Goal: Navigation & Orientation: Find specific page/section

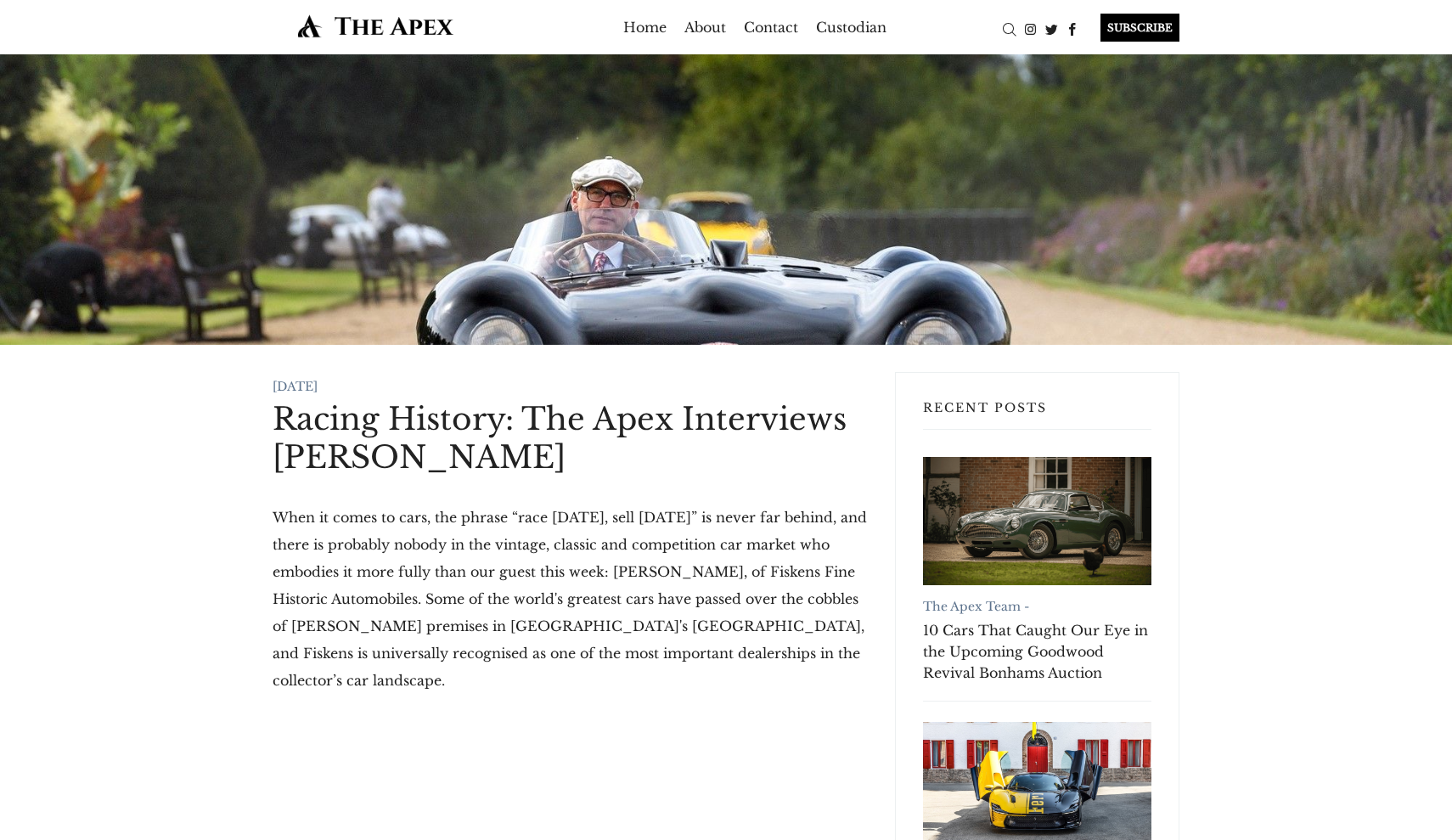
click at [428, 14] on img at bounding box center [376, 26] width 206 height 25
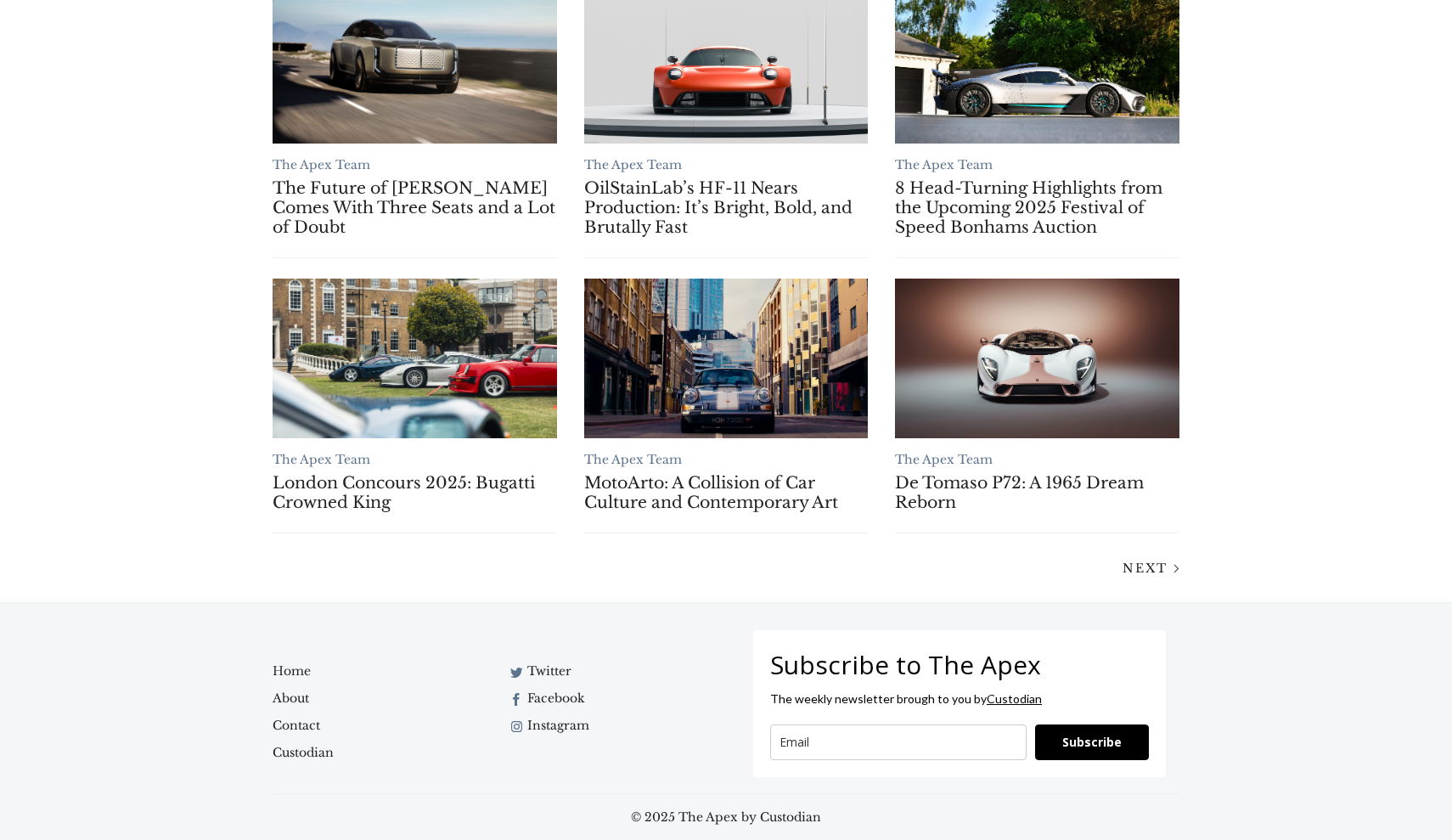
scroll to position [1288, 0]
click at [1151, 567] on span "Next" at bounding box center [1145, 568] width 45 height 15
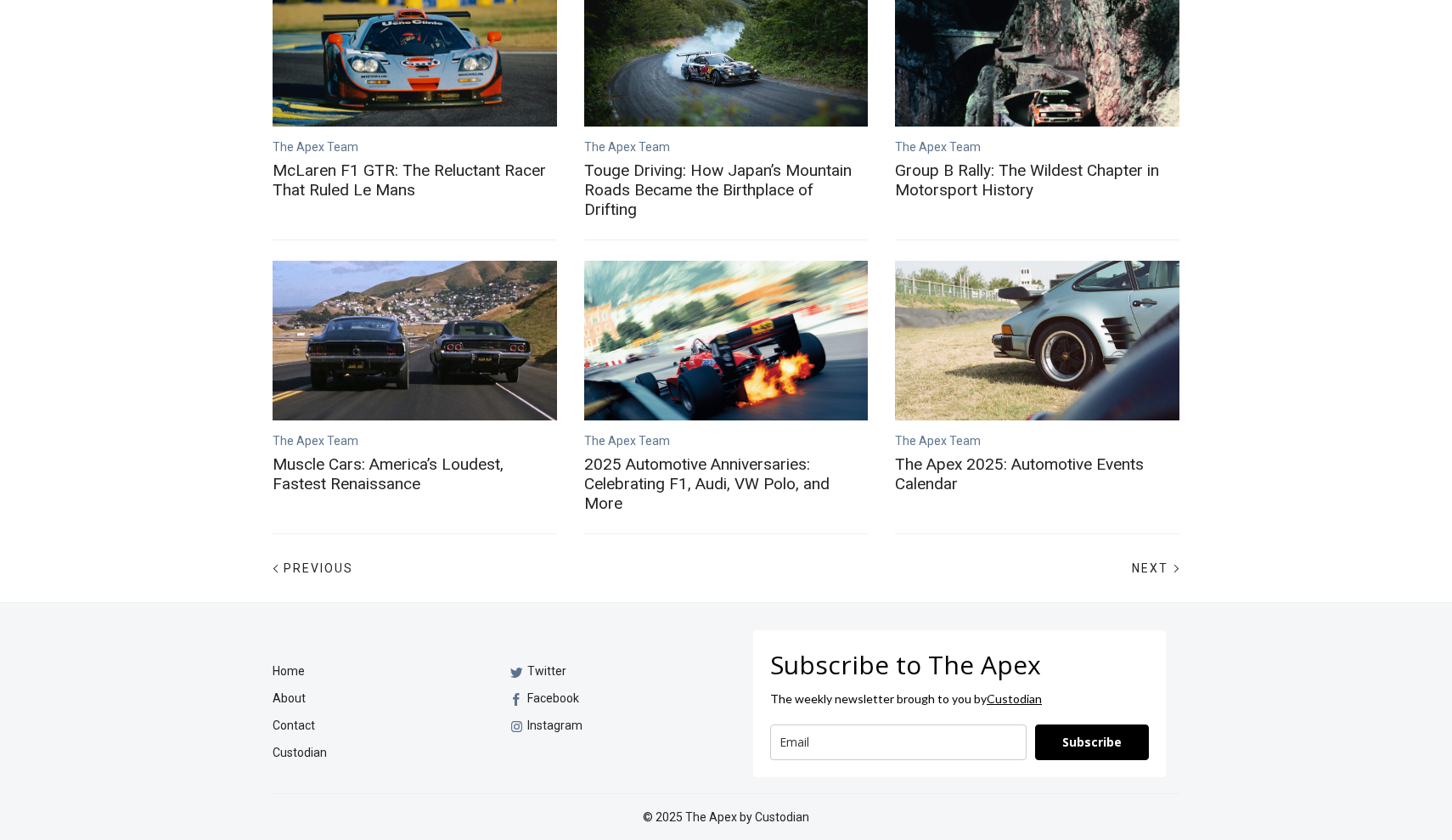
scroll to position [683, 0]
click at [1162, 534] on div "The Apex Team The Apex 2025: Automotive Events Calendar" at bounding box center [1038, 407] width 312 height 294
click at [1163, 562] on span "Next" at bounding box center [1149, 568] width 36 height 14
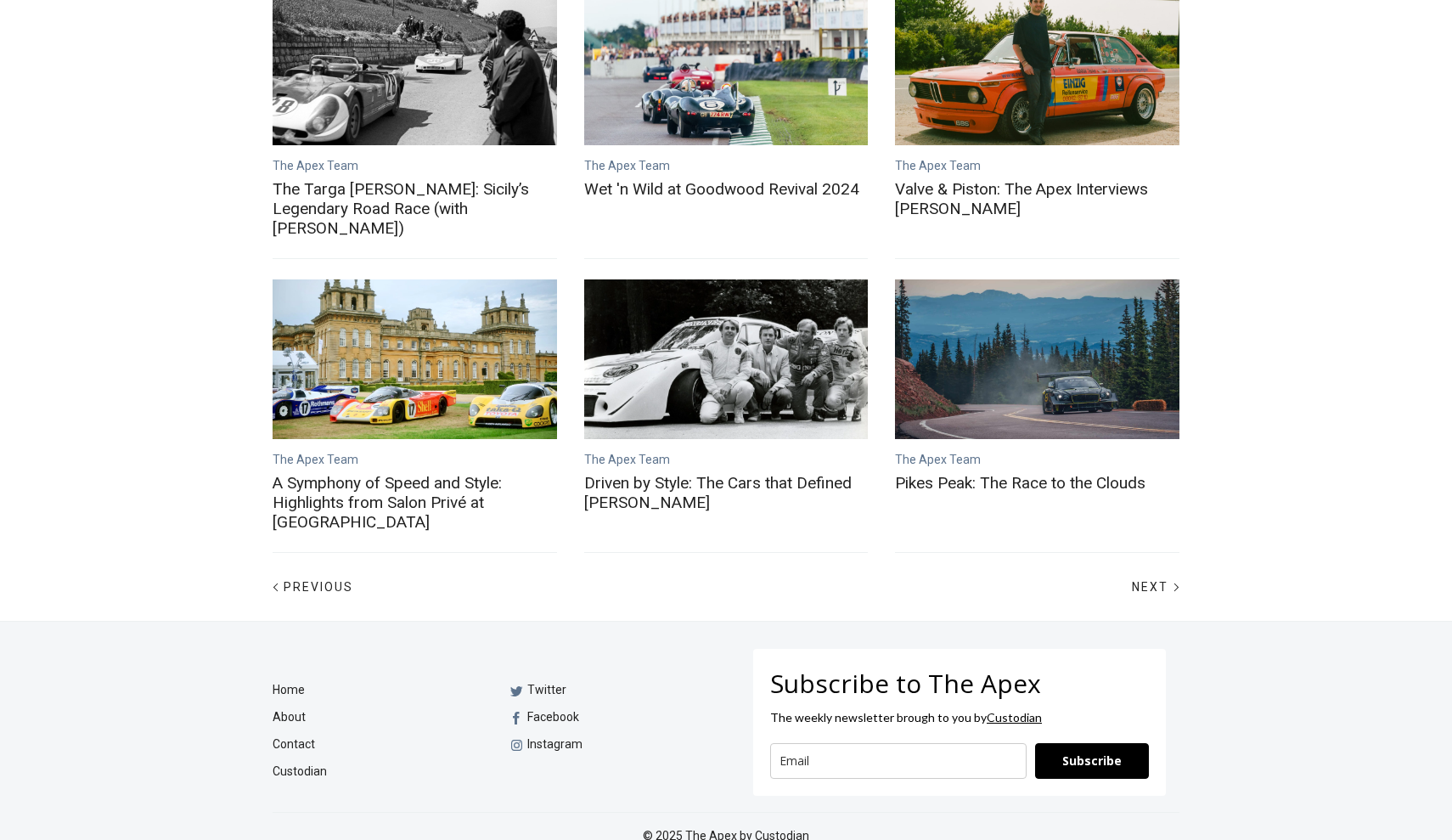
scroll to position [644, 0]
click at [1166, 577] on div at bounding box center [1175, 588] width 21 height 21
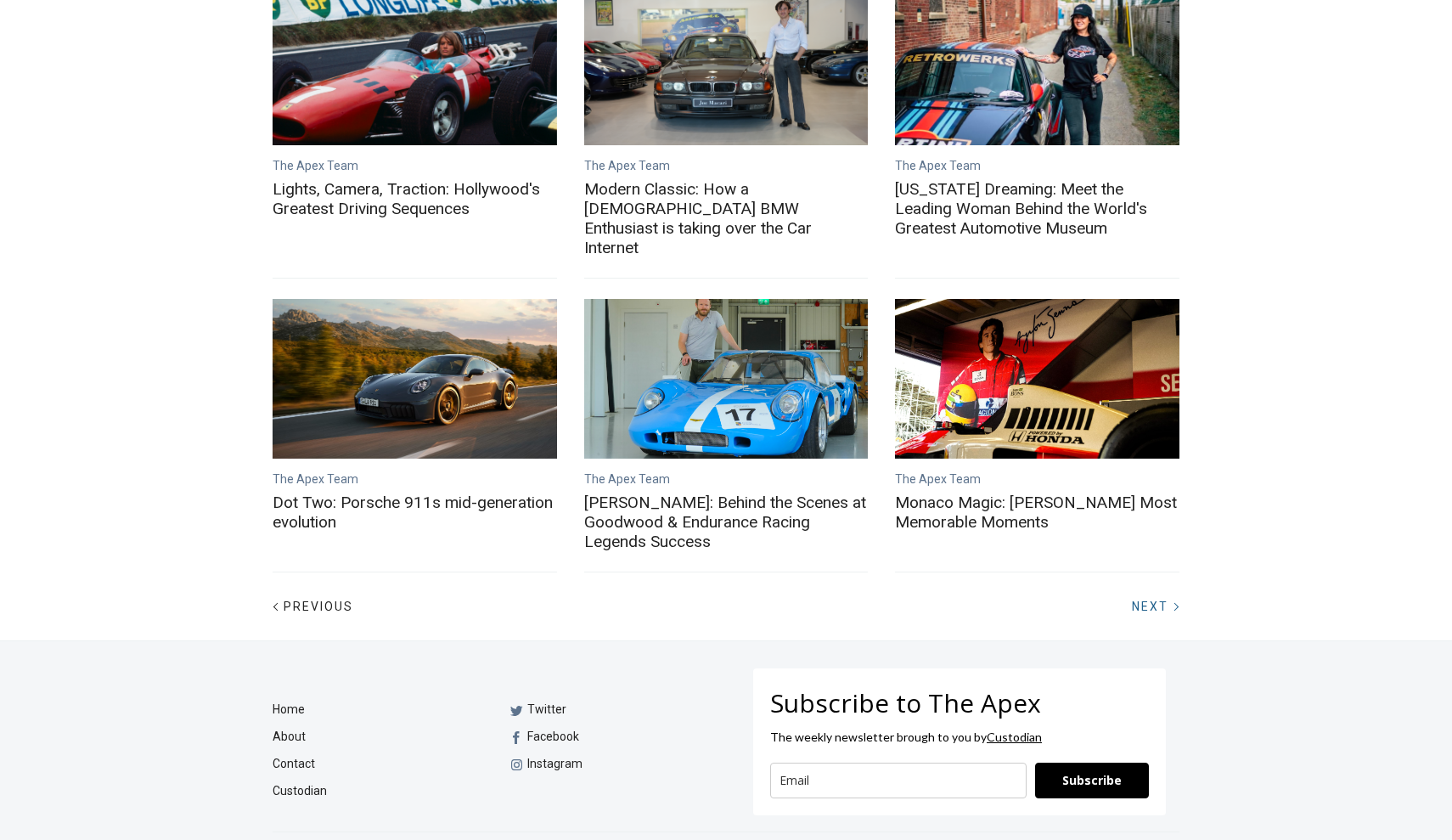
scroll to position [664, 0]
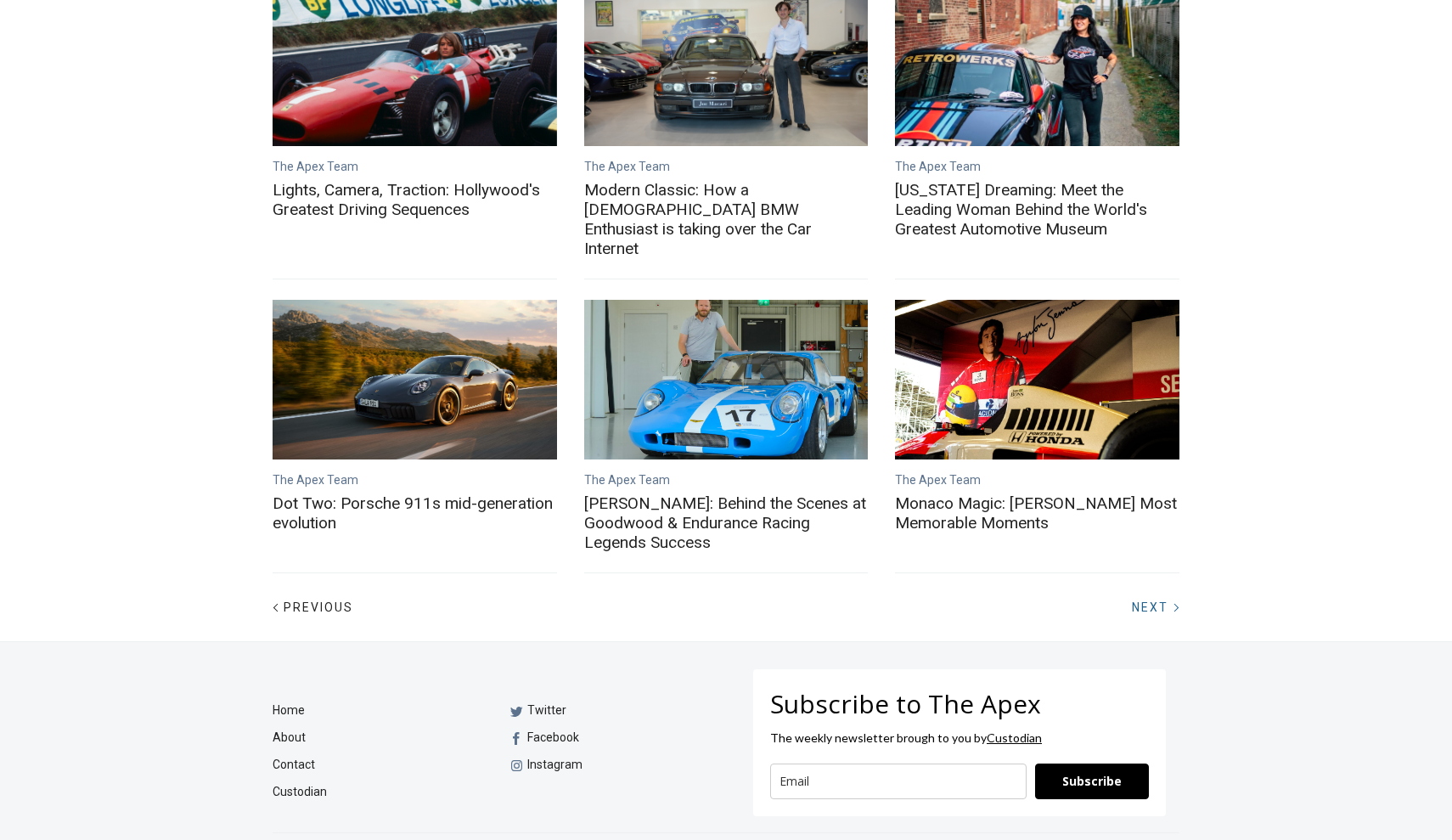
click at [1166, 597] on div at bounding box center [1175, 607] width 21 height 21
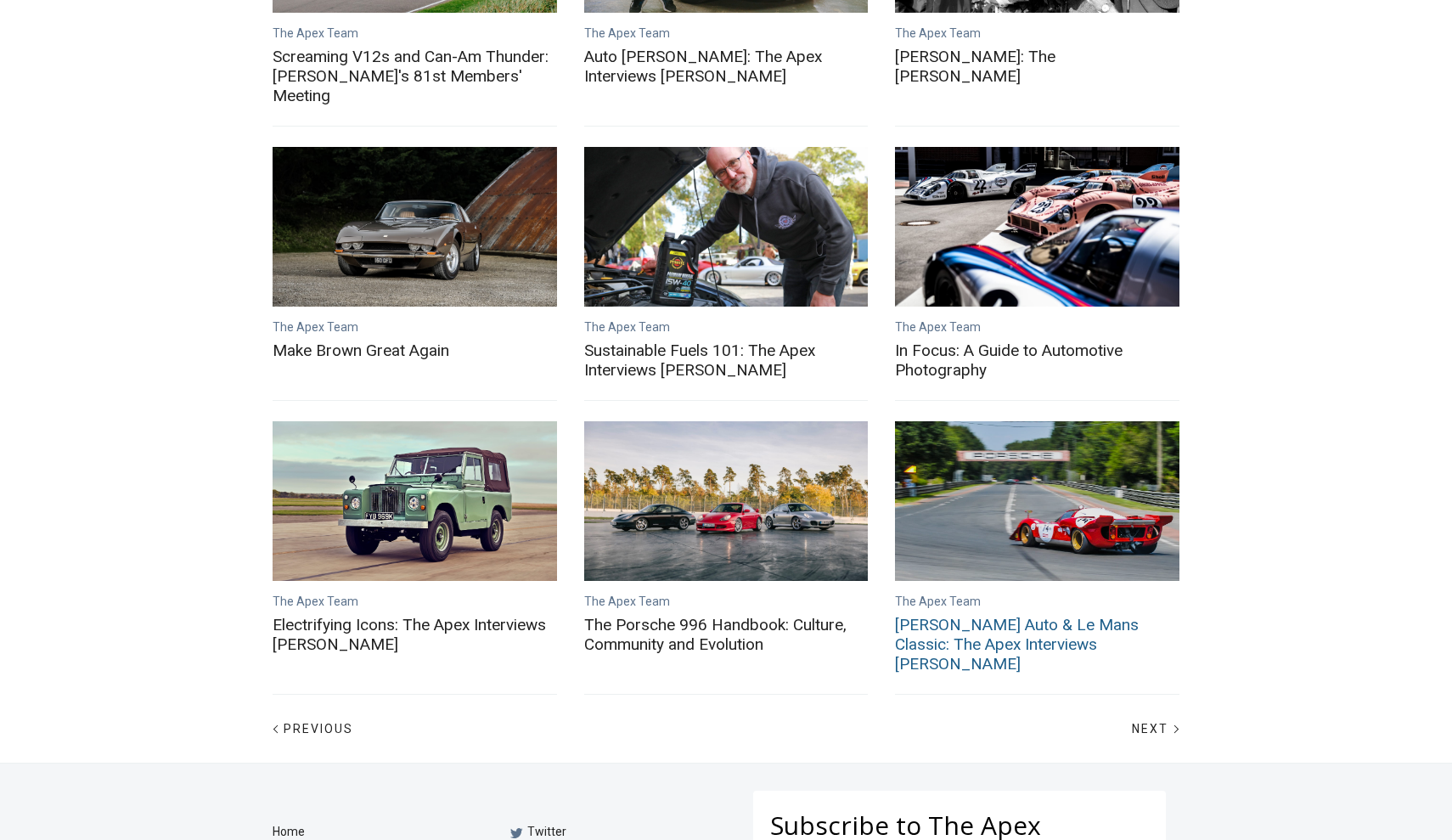
scroll to position [526, 0]
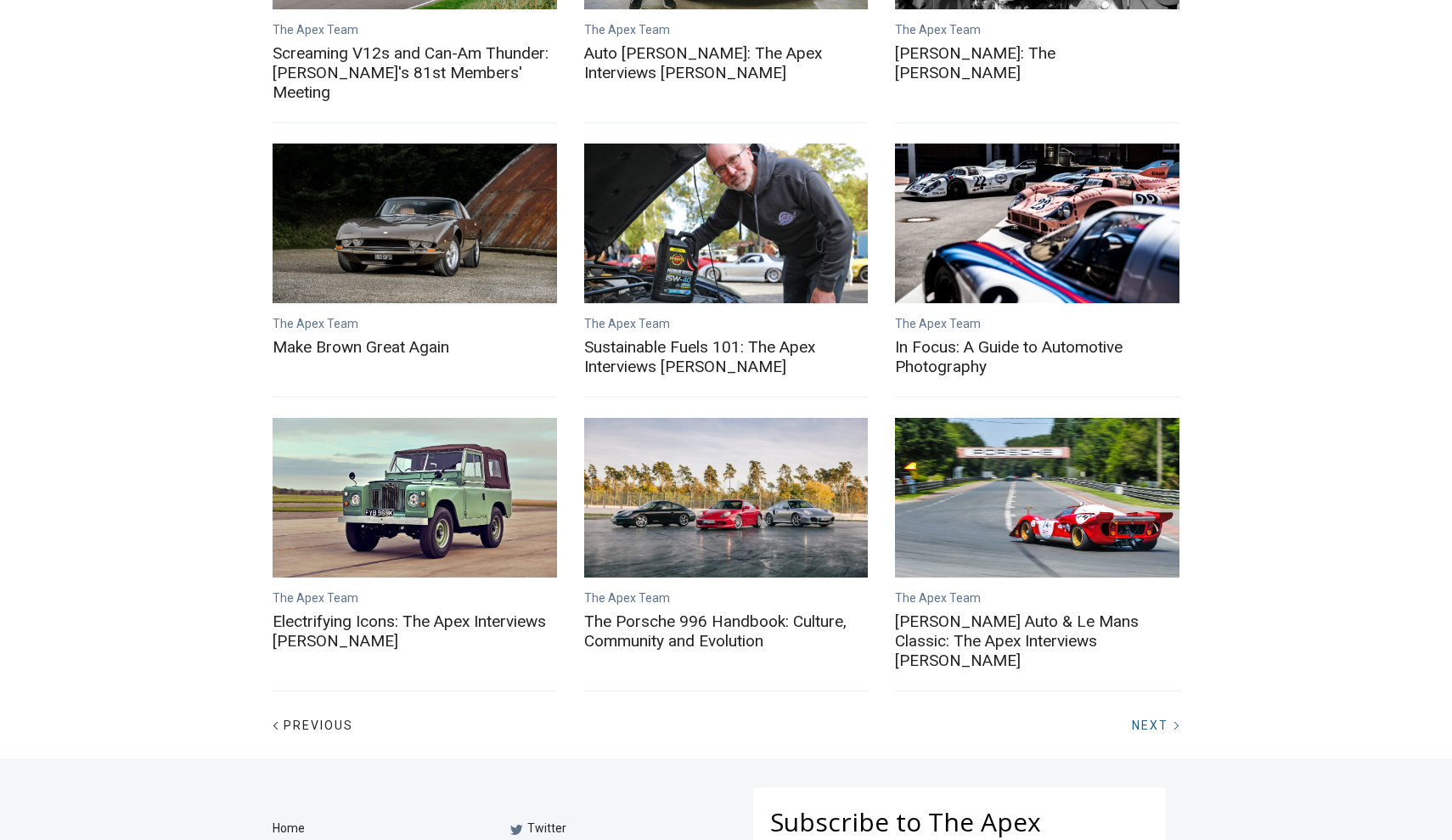
click at [1171, 715] on div at bounding box center [1175, 725] width 21 height 21
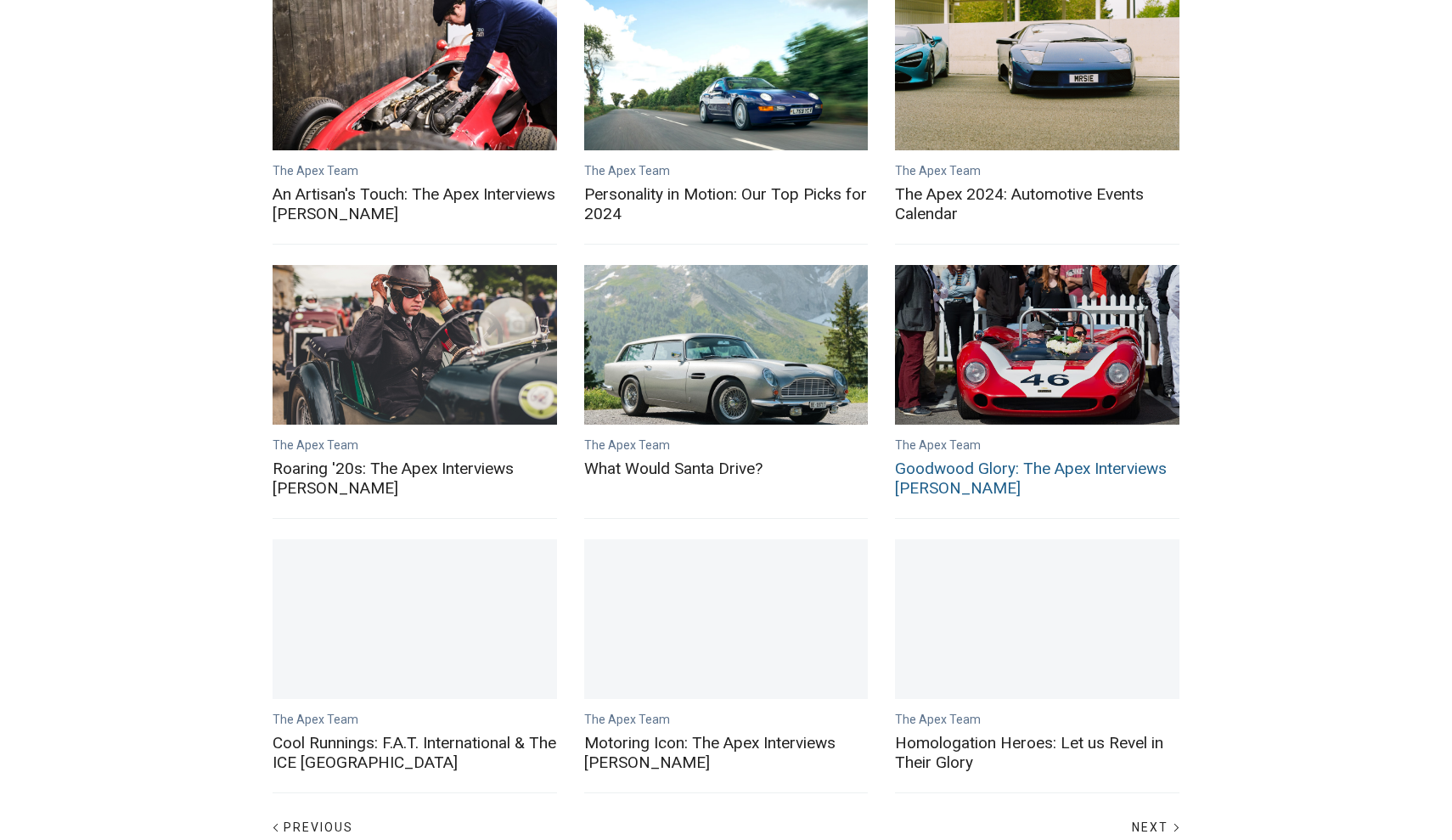
scroll to position [528, 0]
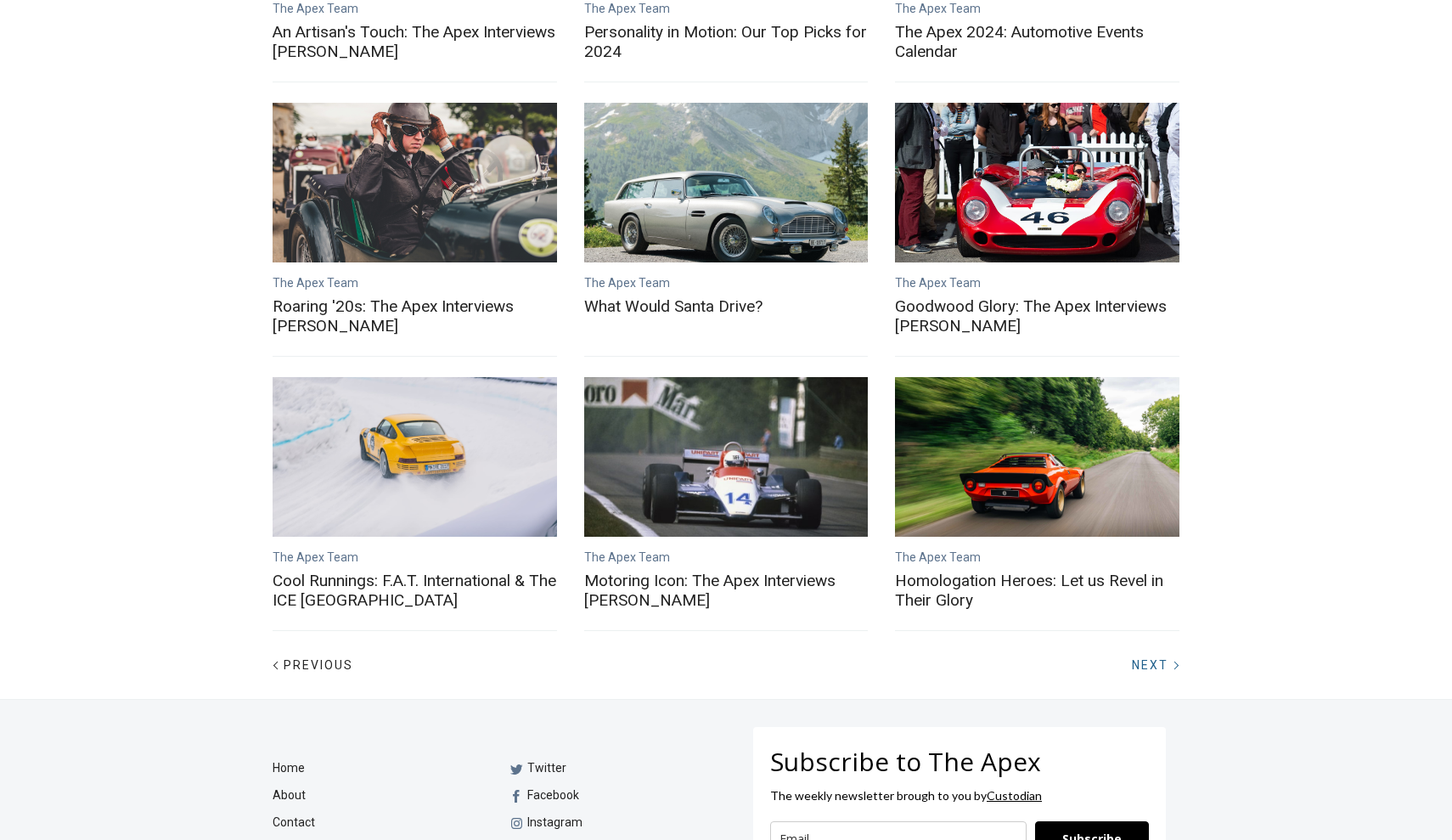
click at [1171, 672] on div at bounding box center [1175, 665] width 21 height 21
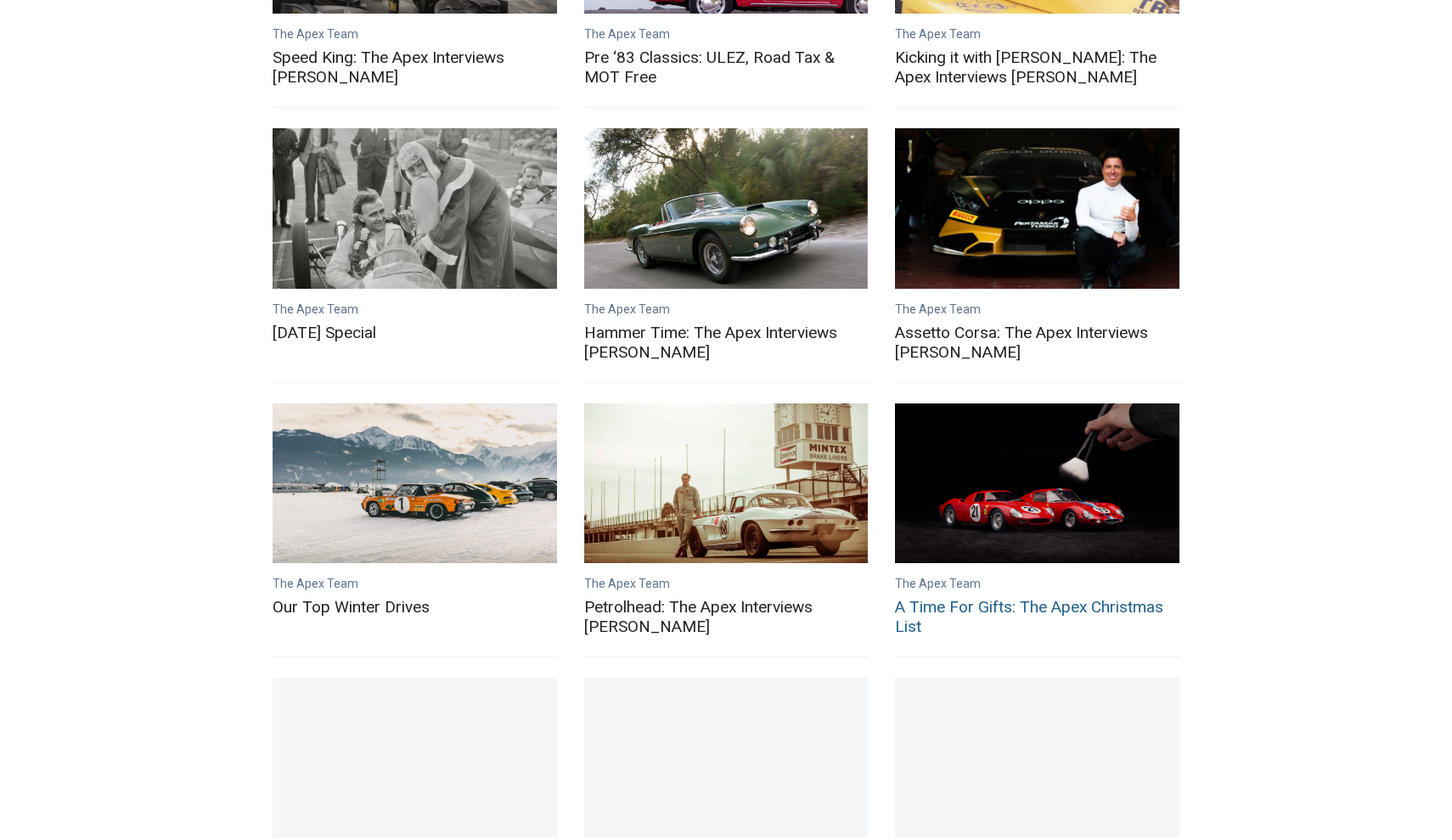
scroll to position [248, 0]
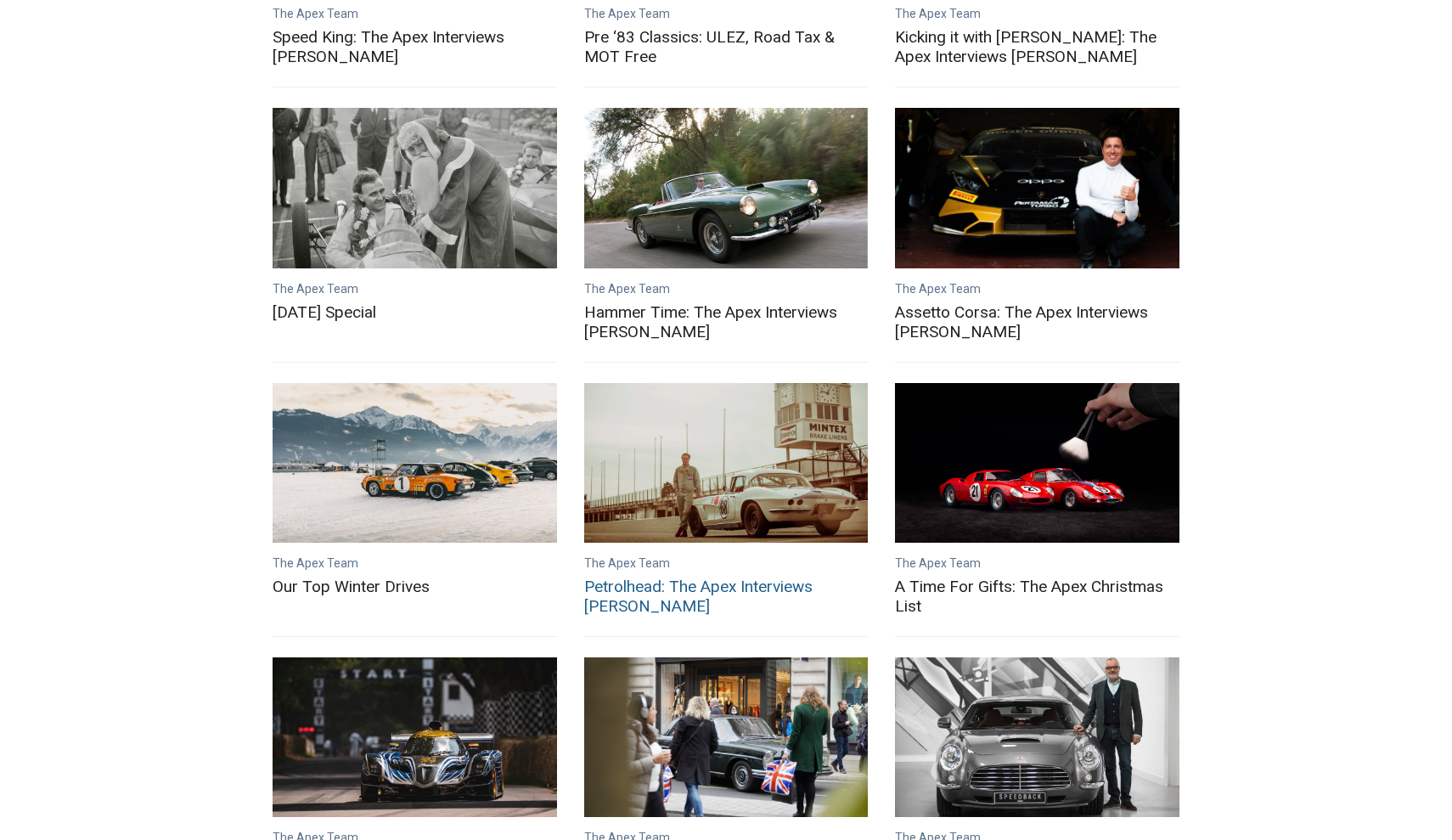
click at [787, 513] on link "Petrolhead: The Apex Interviews Charles Clegg" at bounding box center [726, 463] width 284 height 160
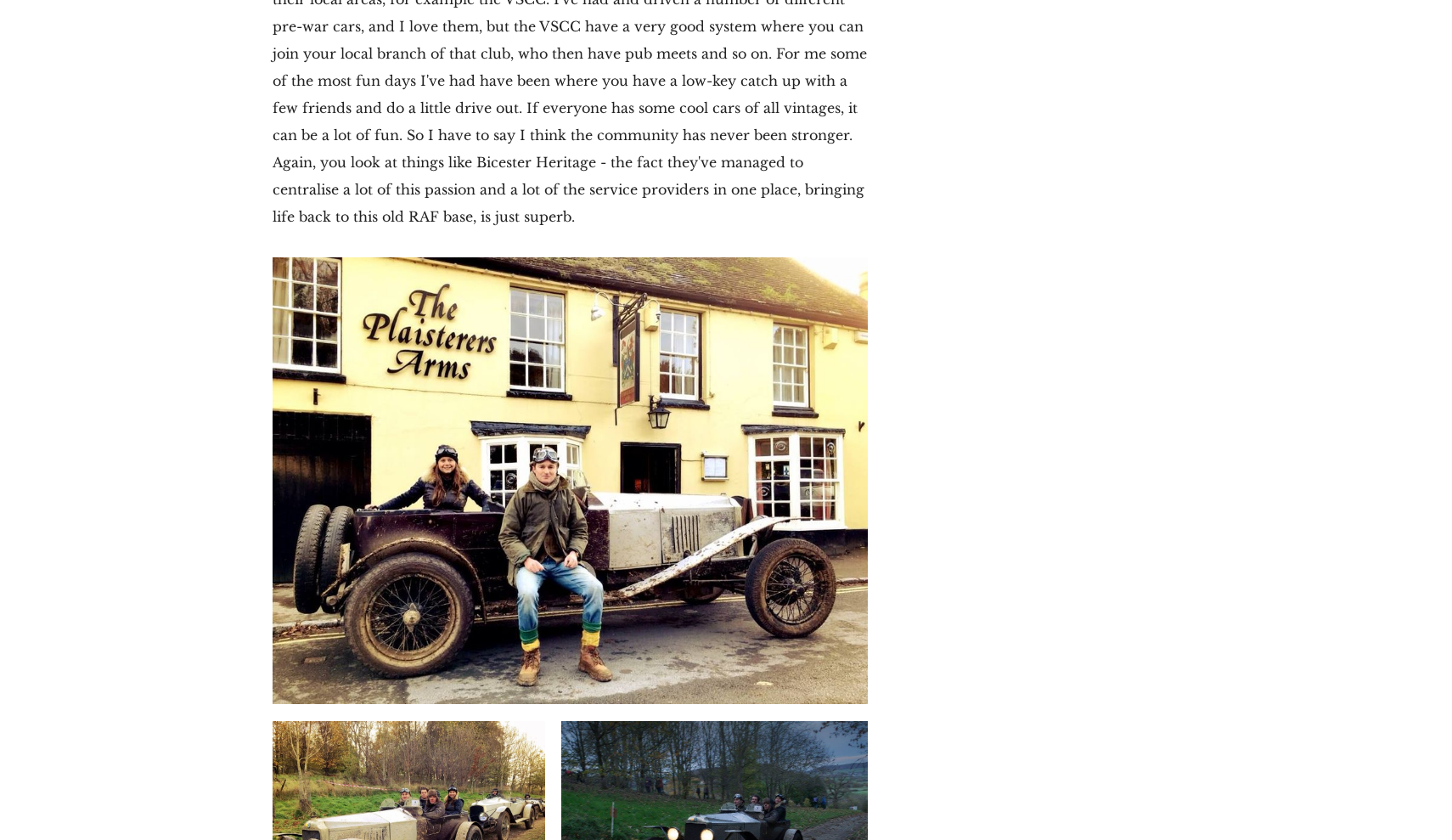
scroll to position [11978, 0]
